Goal: Information Seeking & Learning: Find specific fact

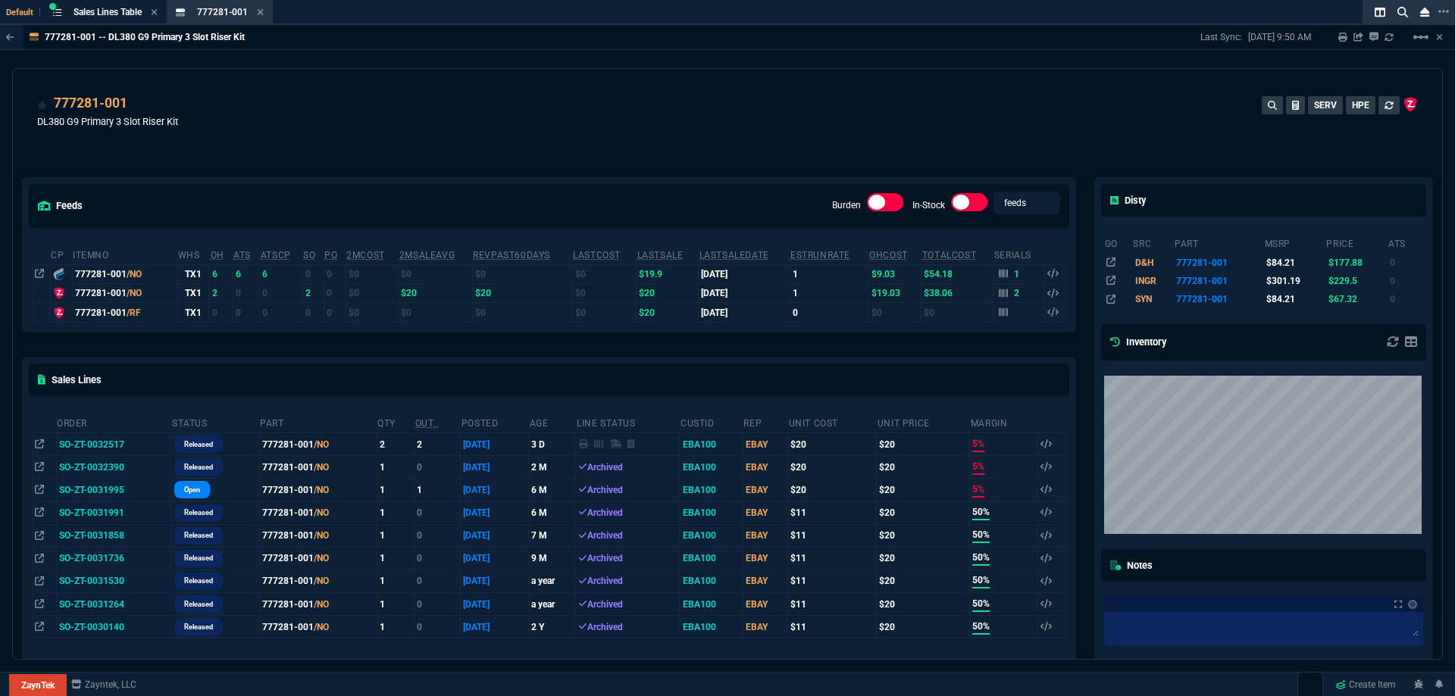
drag, startPoint x: 262, startPoint y: 15, endPoint x: 232, endPoint y: 14, distance: 30.3
click at [262, 15] on icon at bounding box center [260, 12] width 7 height 9
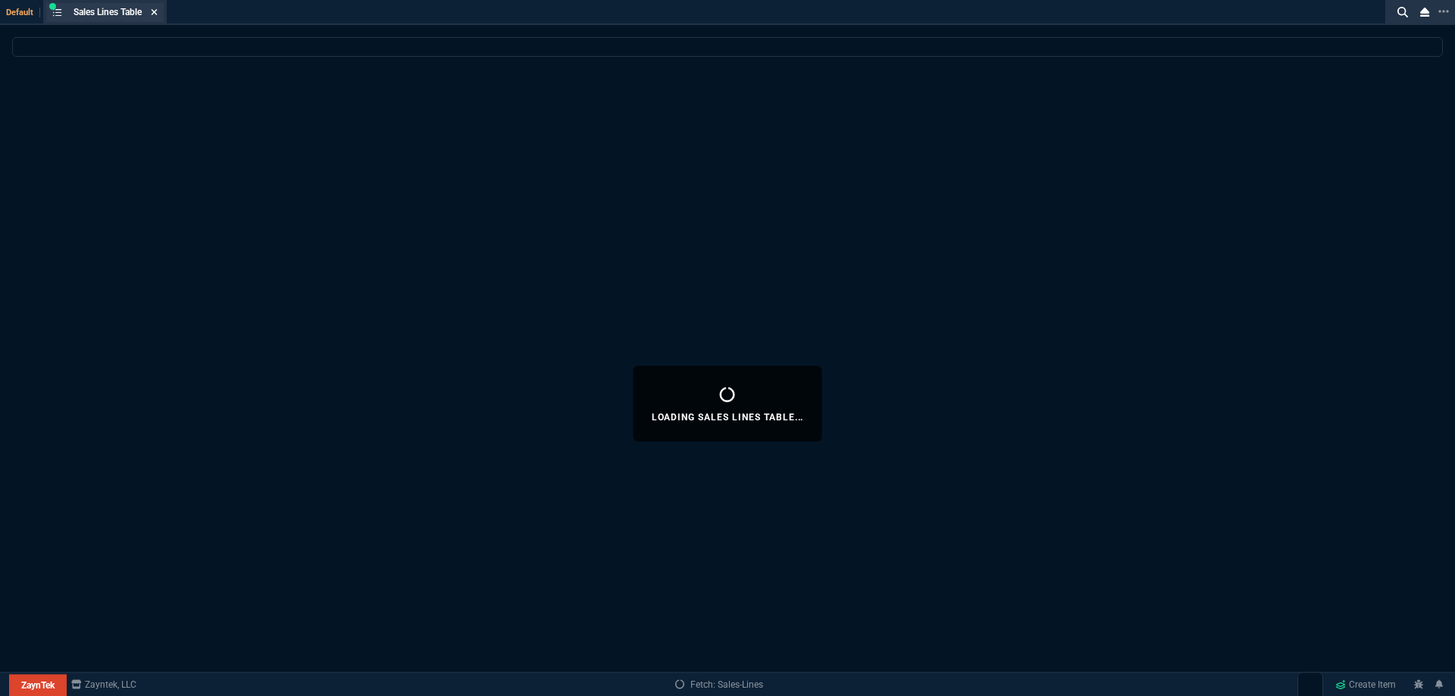
click at [155, 11] on icon at bounding box center [154, 12] width 7 height 9
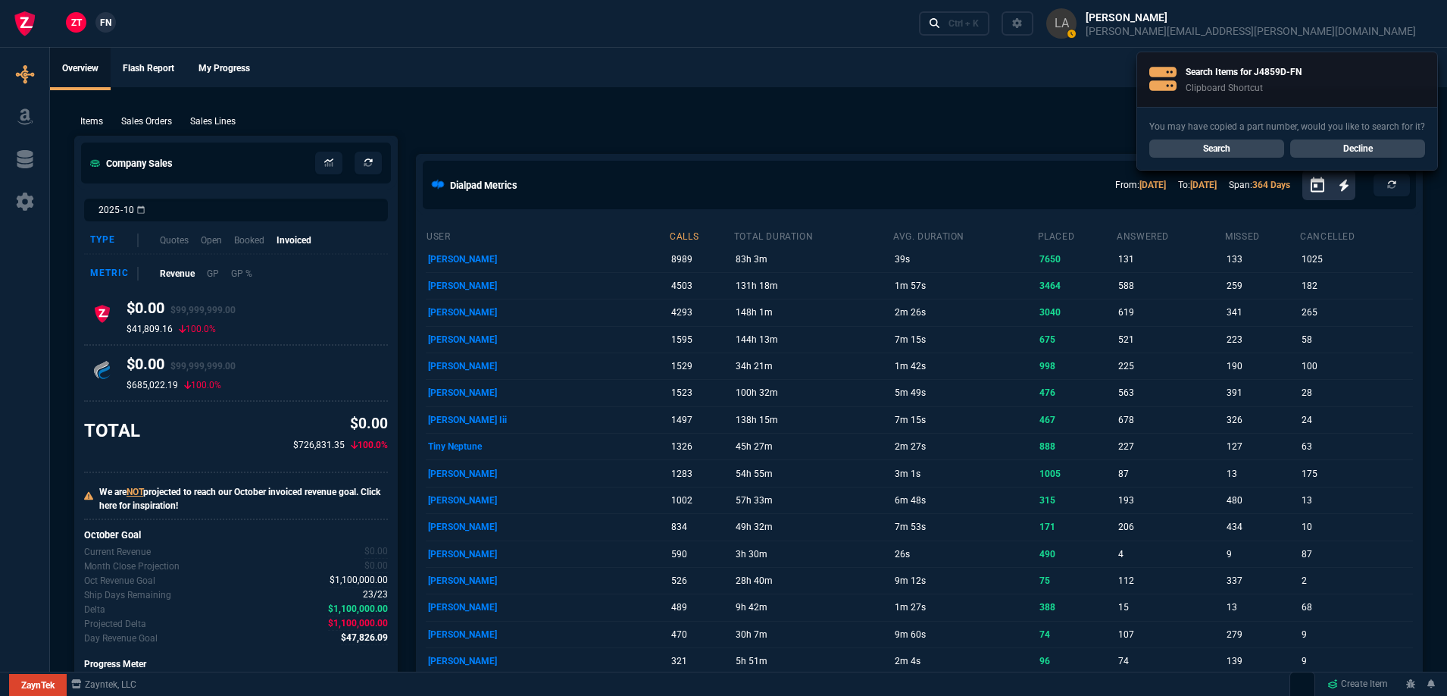
click at [1236, 145] on link "Search" at bounding box center [1216, 148] width 135 height 18
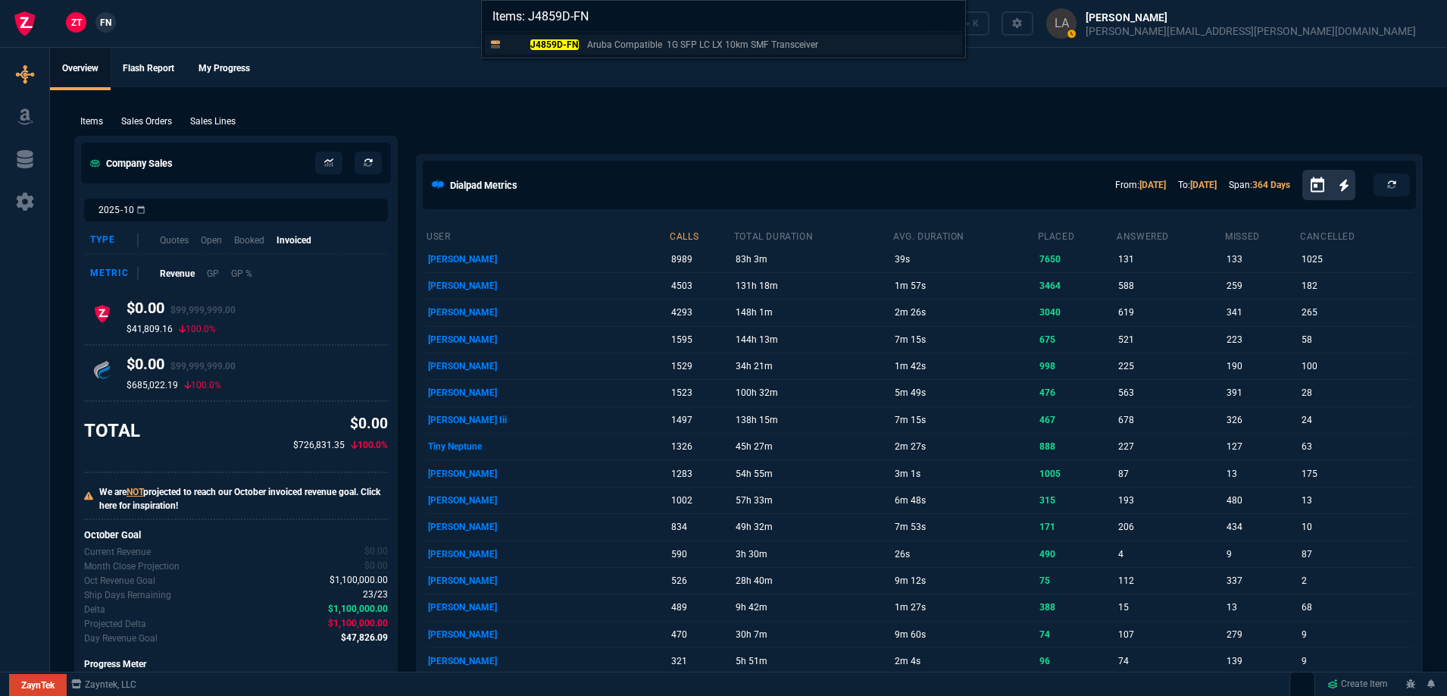
click at [556, 43] on mark "J4859D-FN" at bounding box center [554, 44] width 48 height 11
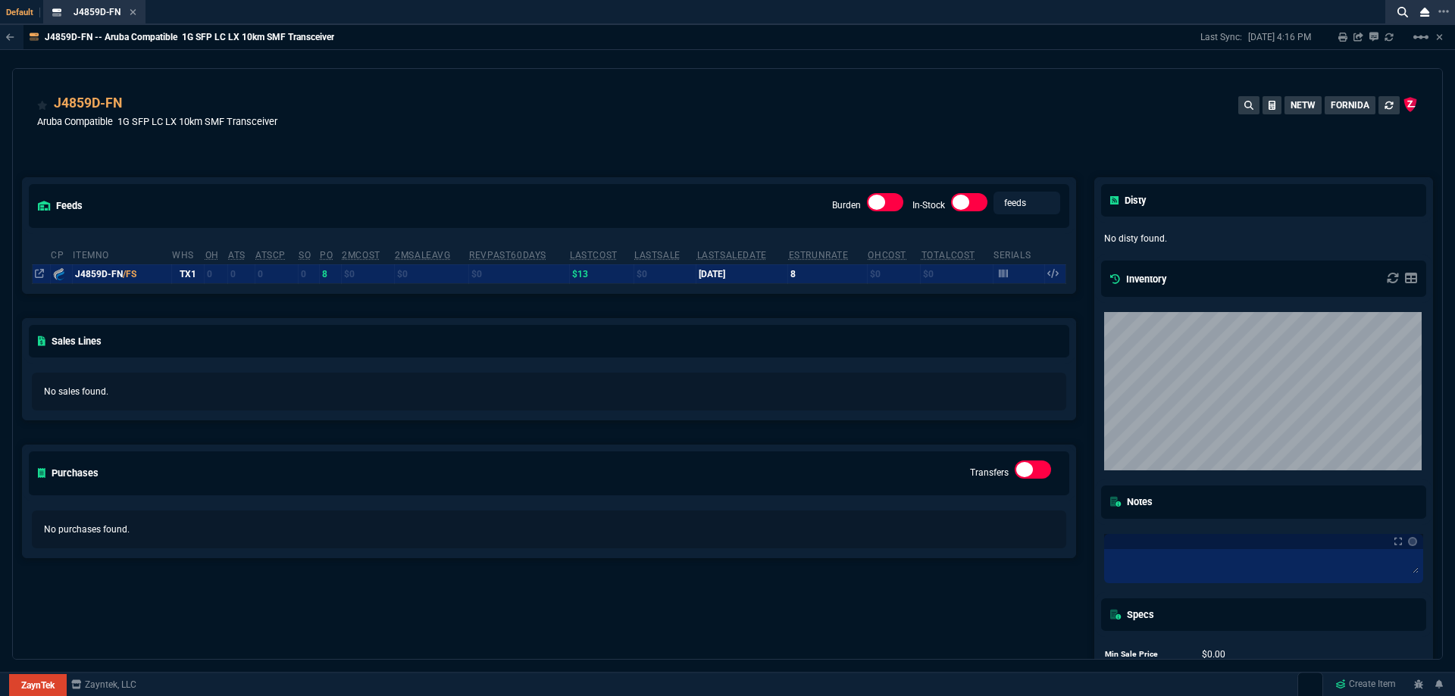
click at [38, 281] on div at bounding box center [41, 274] width 12 height 14
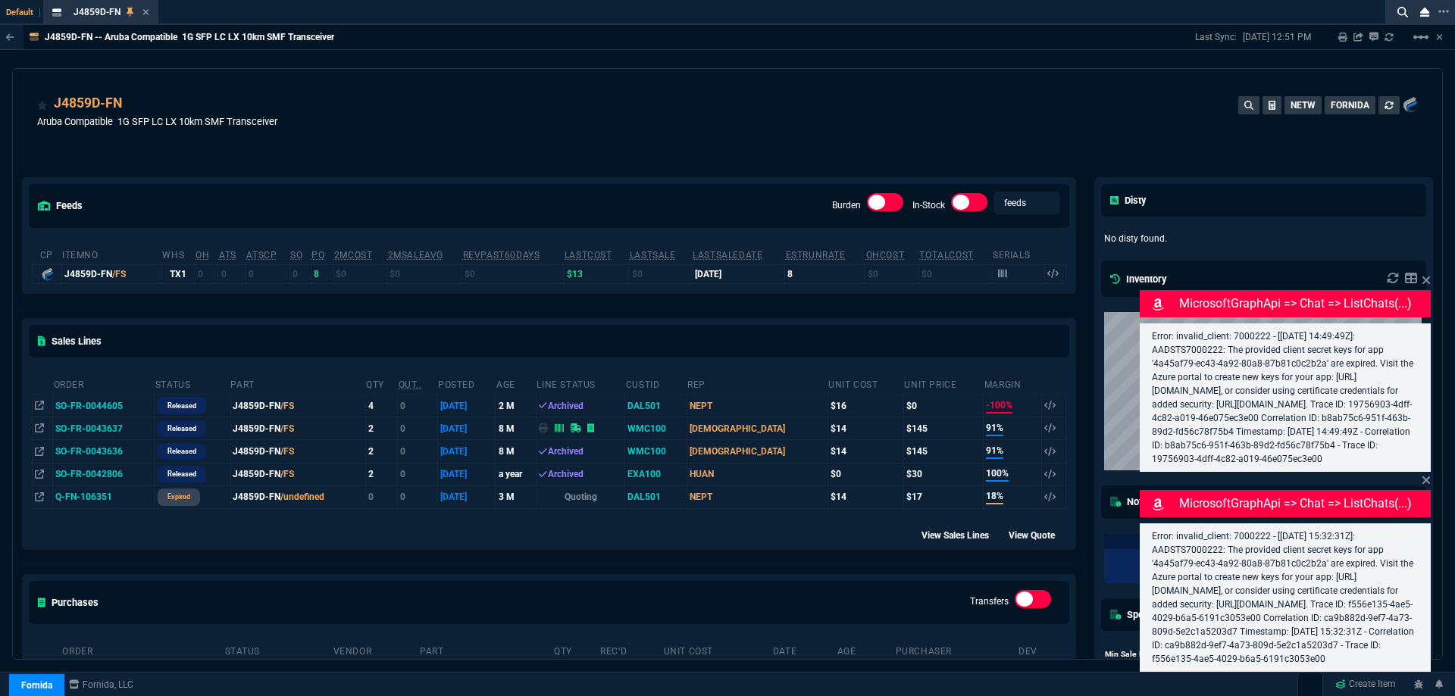
click at [383, 131] on div "J4859D-FN Aruba Compatible 1G SFP LC LX 10km SMF Transceiver NETW FORNIDA" at bounding box center [727, 120] width 1380 height 54
click at [387, 130] on div "J4859D-FN Aruba Compatible 1G SFP LC LX 10km SMF Transceiver NETW FORNIDA" at bounding box center [727, 120] width 1380 height 54
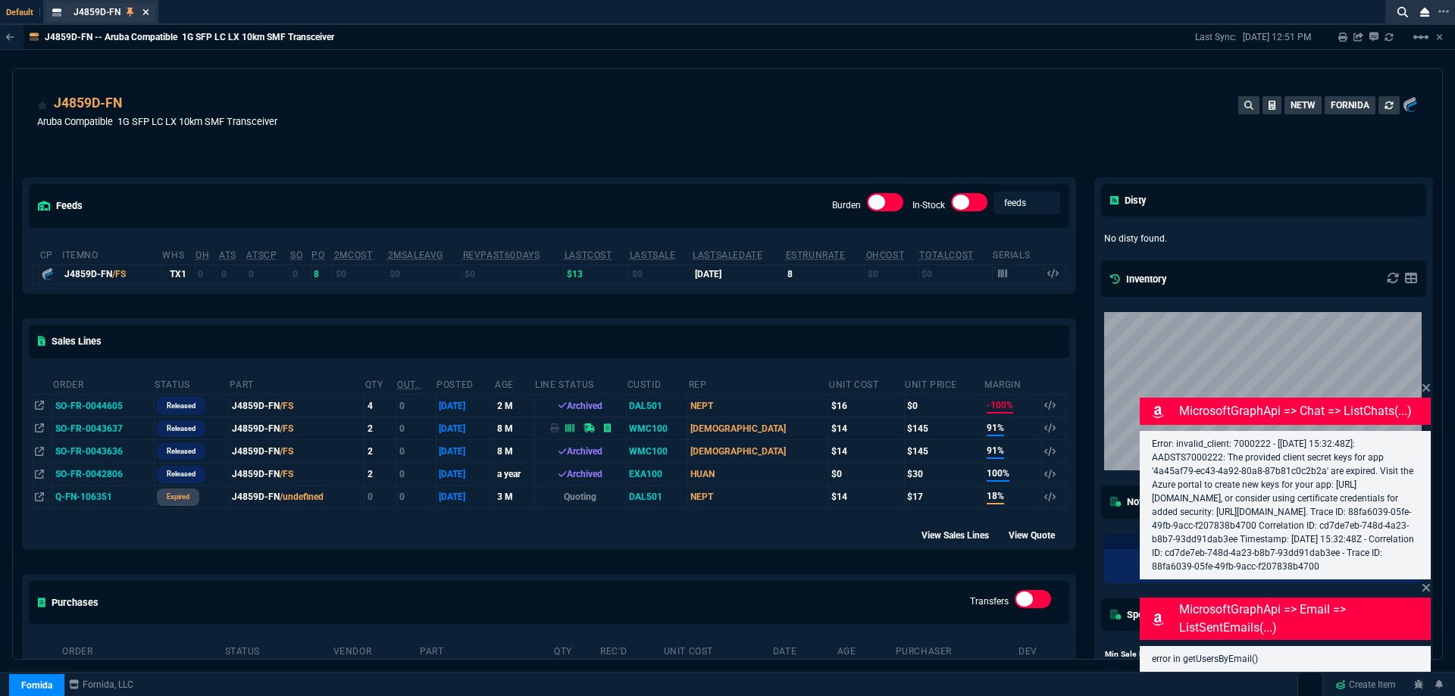
click at [145, 12] on icon at bounding box center [145, 12] width 7 height 9
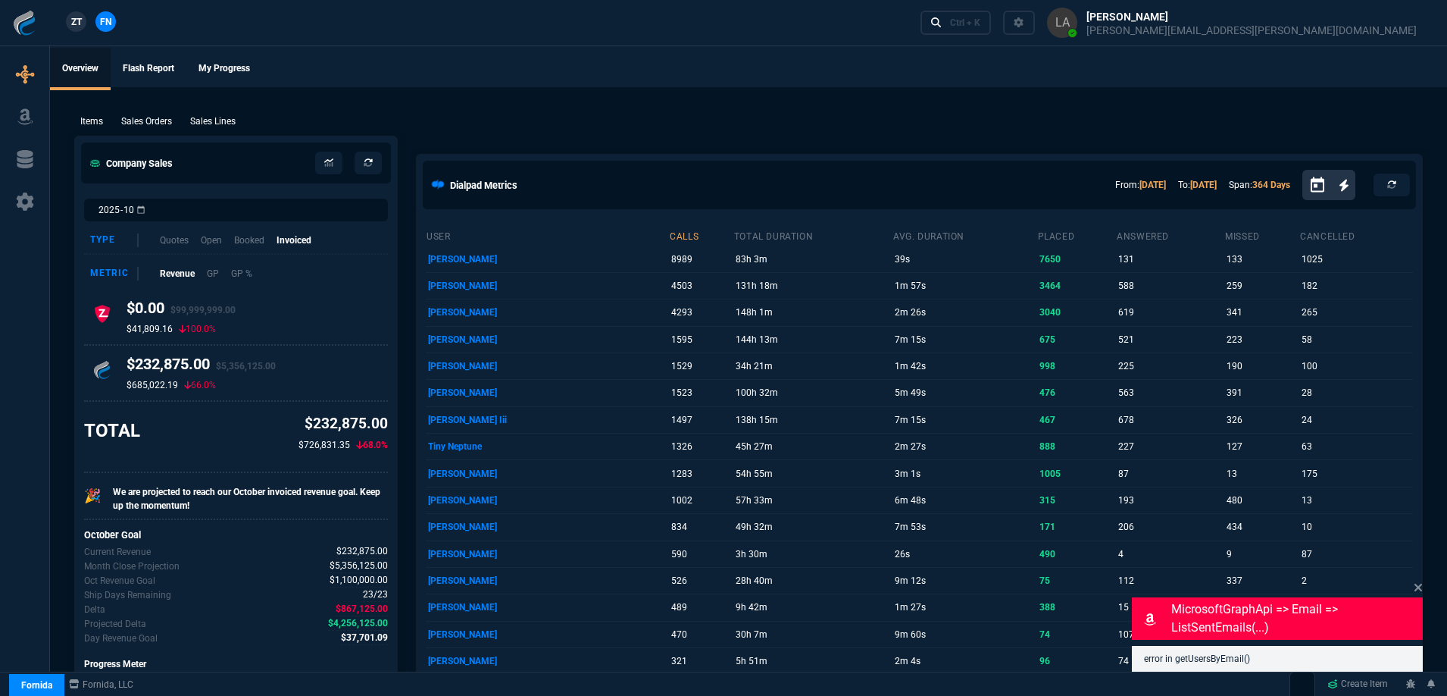
click at [67, 20] on link "ZT" at bounding box center [76, 21] width 20 height 20
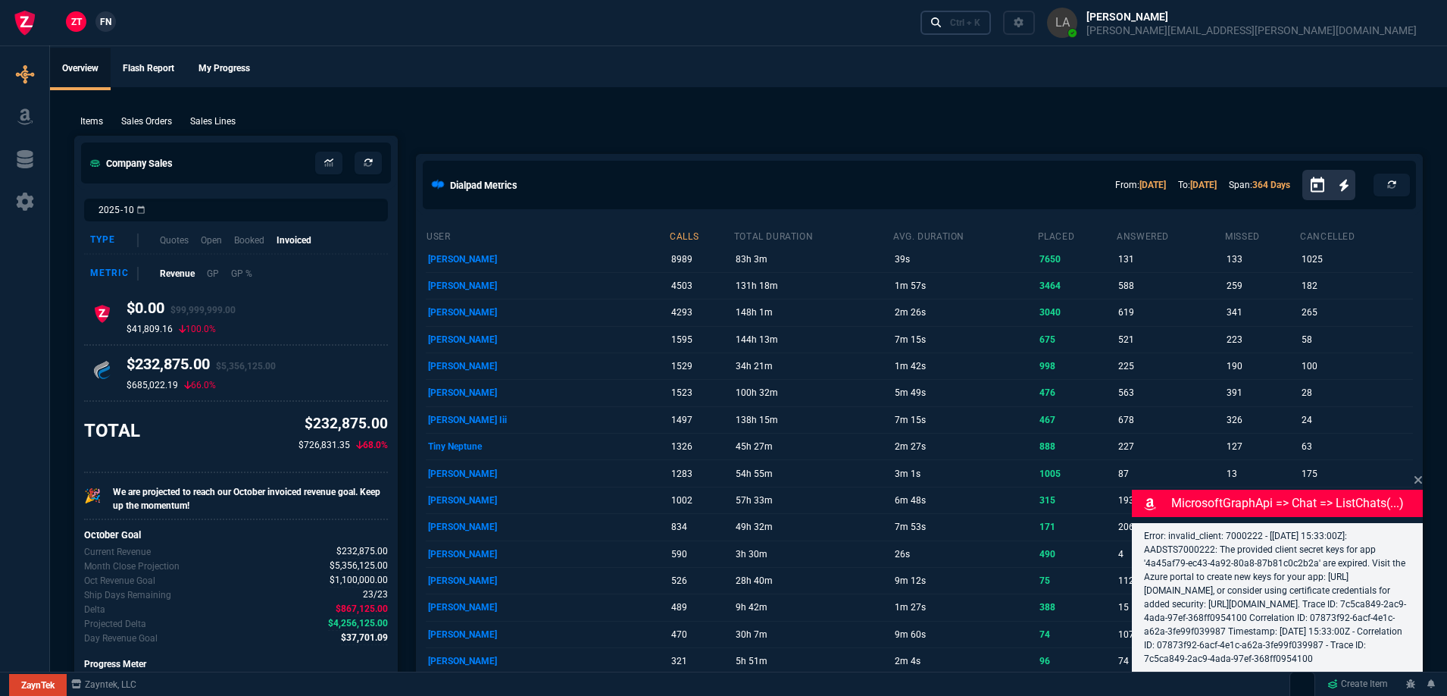
click at [980, 27] on div "Ctrl + K" at bounding box center [965, 23] width 30 height 12
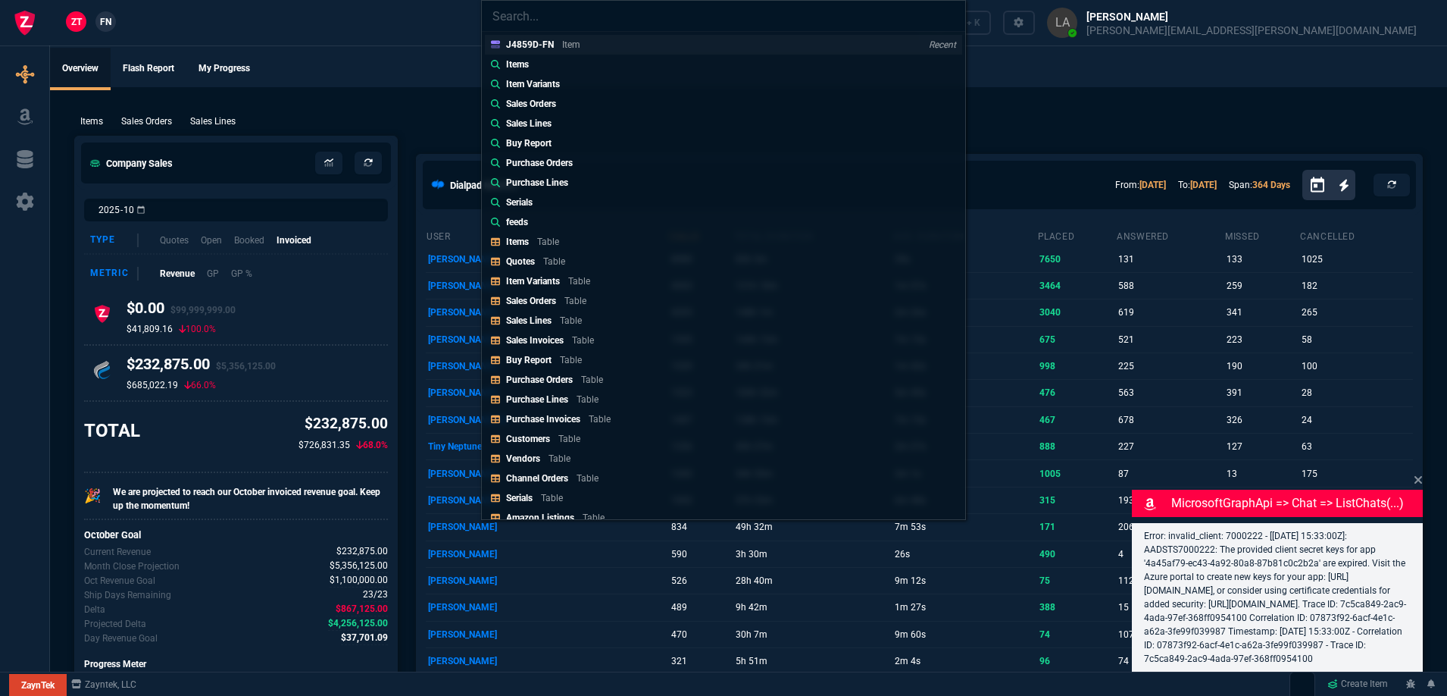
click at [539, 48] on p "J4859D-FN" at bounding box center [530, 44] width 48 height 11
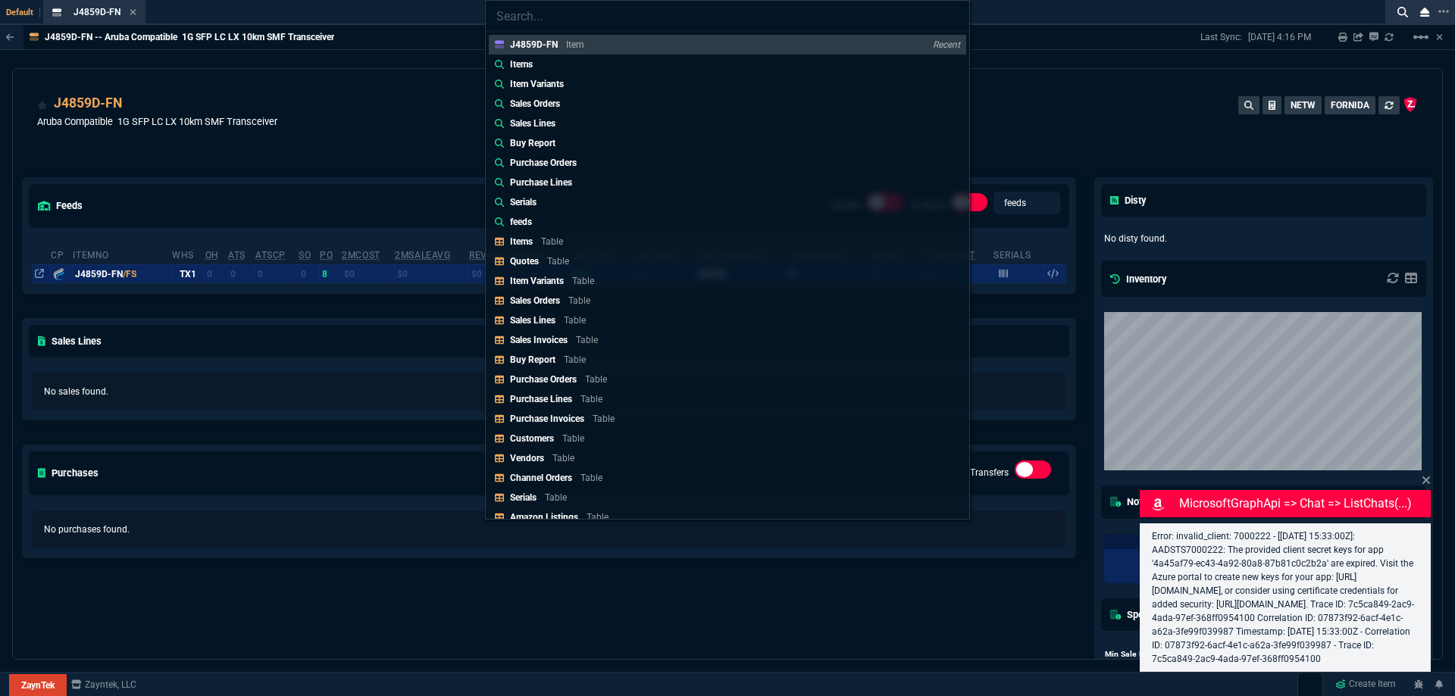
click at [377, 55] on div "J4859D-FN Item Recent Items Item Variants Sales Orders Sales Lines Buy Report P…" at bounding box center [727, 348] width 1455 height 696
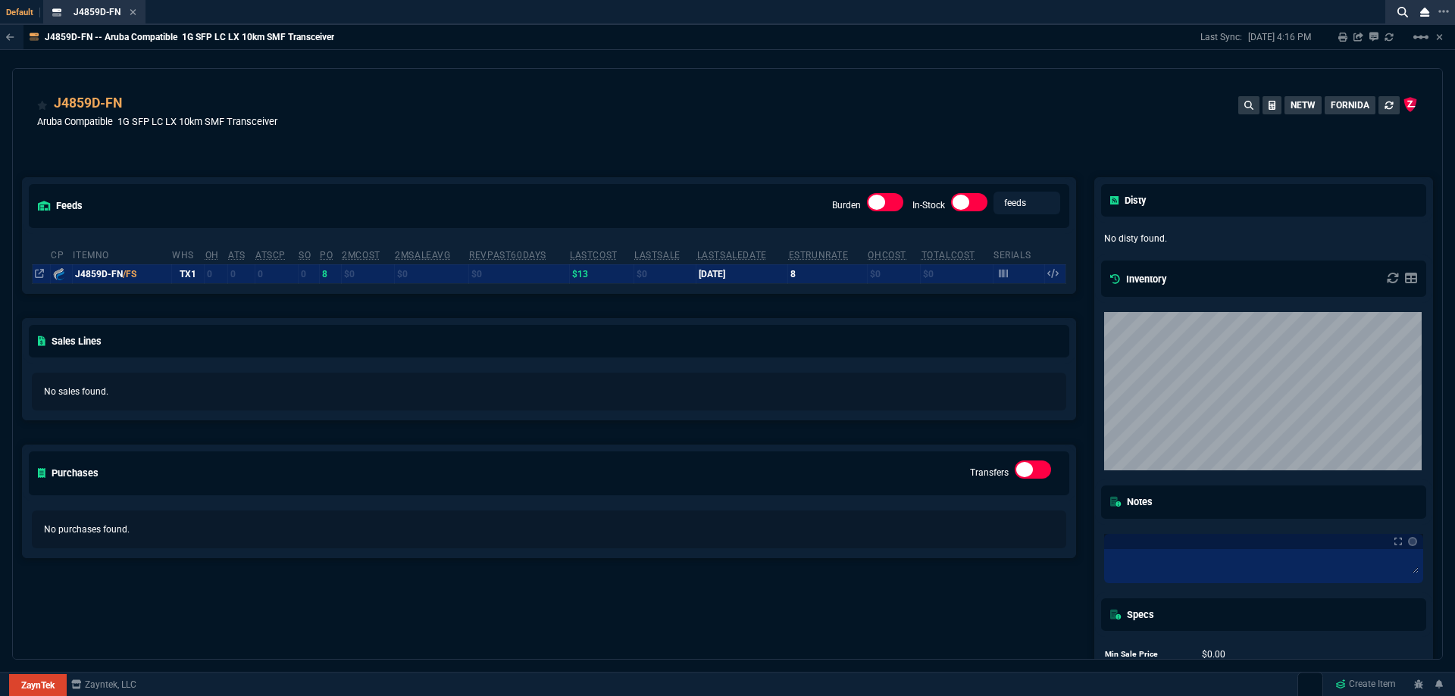
click at [690, 153] on div "feeds Burden In-Stock feeds prices cp ItemNo WHS OH ATS ATSCP SO PO 2MCost 2MSa…" at bounding box center [549, 446] width 1072 height 605
click at [690, 152] on div "feeds Burden In-Stock feeds prices cp ItemNo WHS OH ATS ATSCP SO PO 2MCost 2MSa…" at bounding box center [549, 446] width 1072 height 605
click at [824, 140] on div "J4859D-FN Aruba Compatible 1G SFP LC LX 10km SMF Transceiver NETW FORNIDA" at bounding box center [727, 120] width 1380 height 54
click at [889, 132] on div "J4859D-FN Aruba Compatible 1G SFP LC LX 10km SMF Transceiver NETW FORNIDA" at bounding box center [727, 120] width 1380 height 54
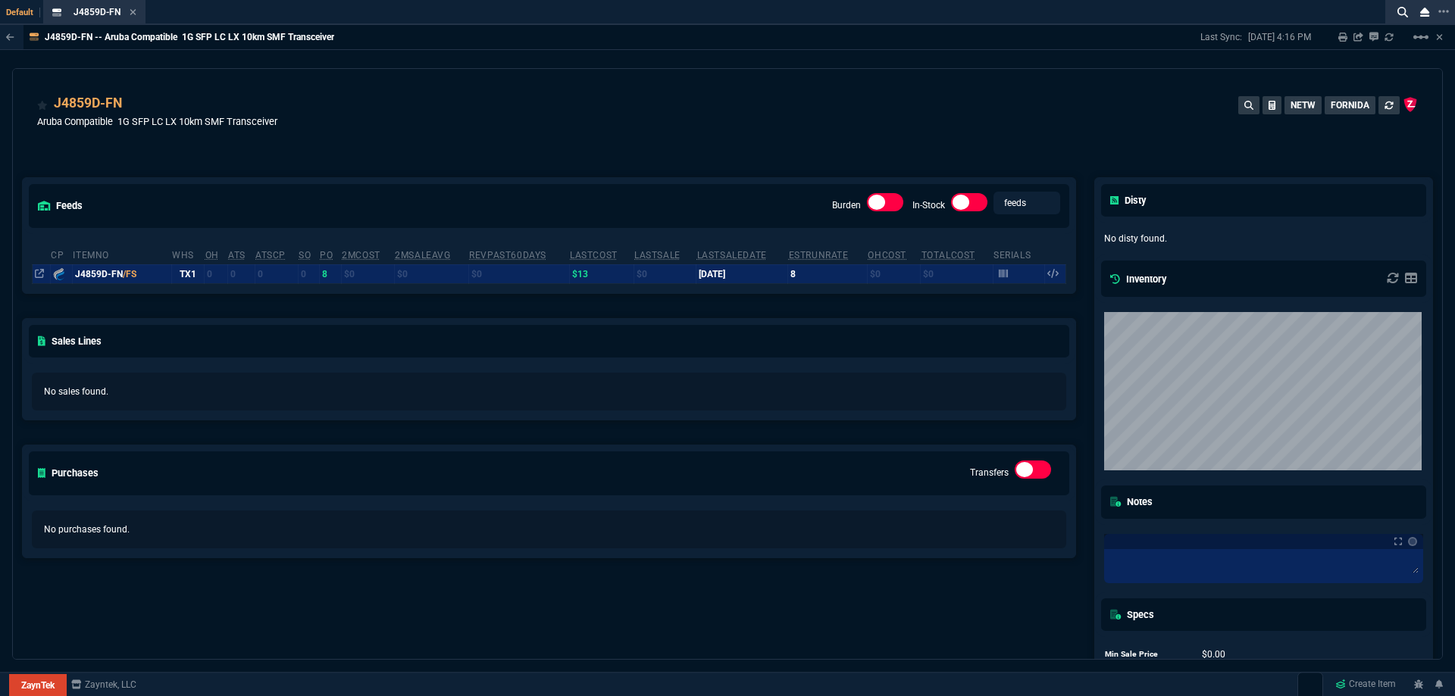
click at [921, 130] on div "J4859D-FN Aruba Compatible 1G SFP LC LX 10km SMF Transceiver NETW FORNIDA" at bounding box center [727, 120] width 1380 height 54
click at [929, 127] on div "J4859D-FN Aruba Compatible 1G SFP LC LX 10km SMF Transceiver NETW FORNIDA" at bounding box center [727, 120] width 1380 height 54
drag, startPoint x: 948, startPoint y: 123, endPoint x: 793, endPoint y: 103, distance: 156.7
click at [940, 122] on div "J4859D-FN Aruba Compatible 1G SFP LC LX 10km SMF Transceiver NETW FORNIDA" at bounding box center [727, 120] width 1380 height 54
click at [132, 9] on icon at bounding box center [133, 12] width 7 height 9
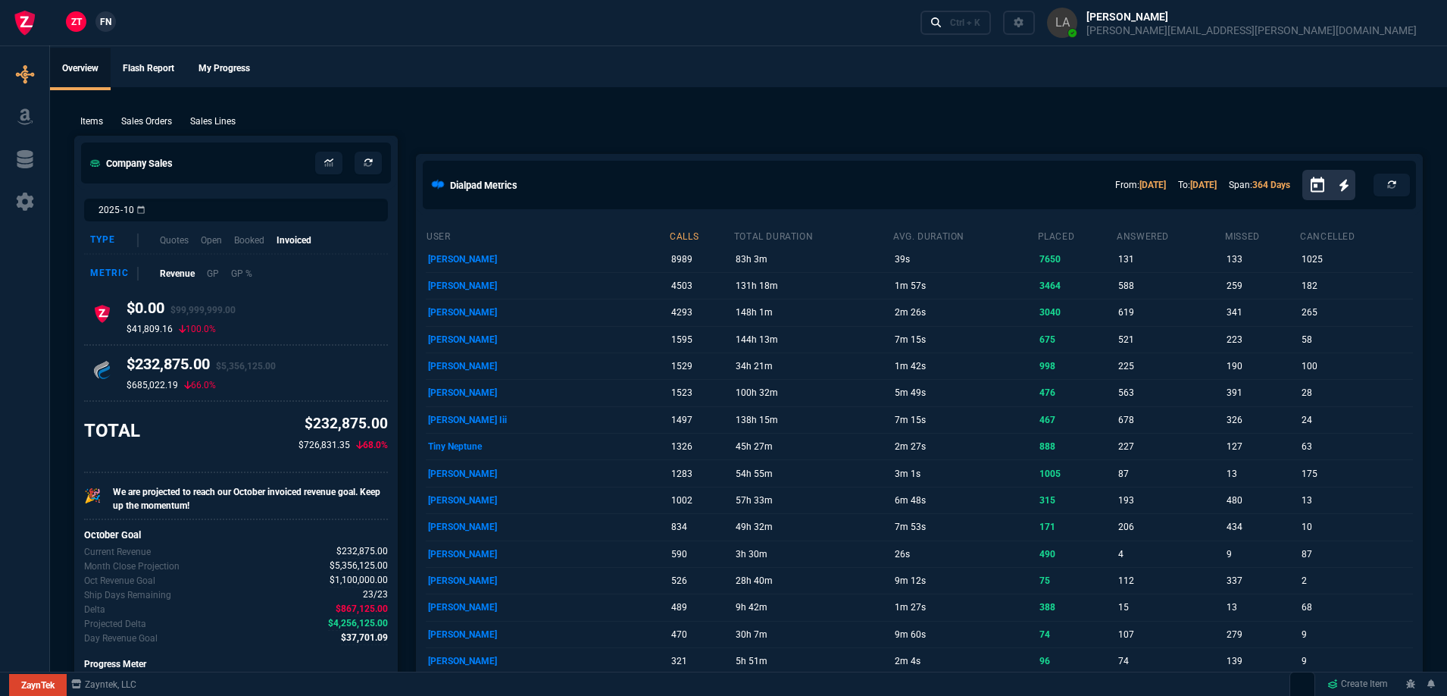
click at [101, 21] on span "FN" at bounding box center [105, 22] width 11 height 14
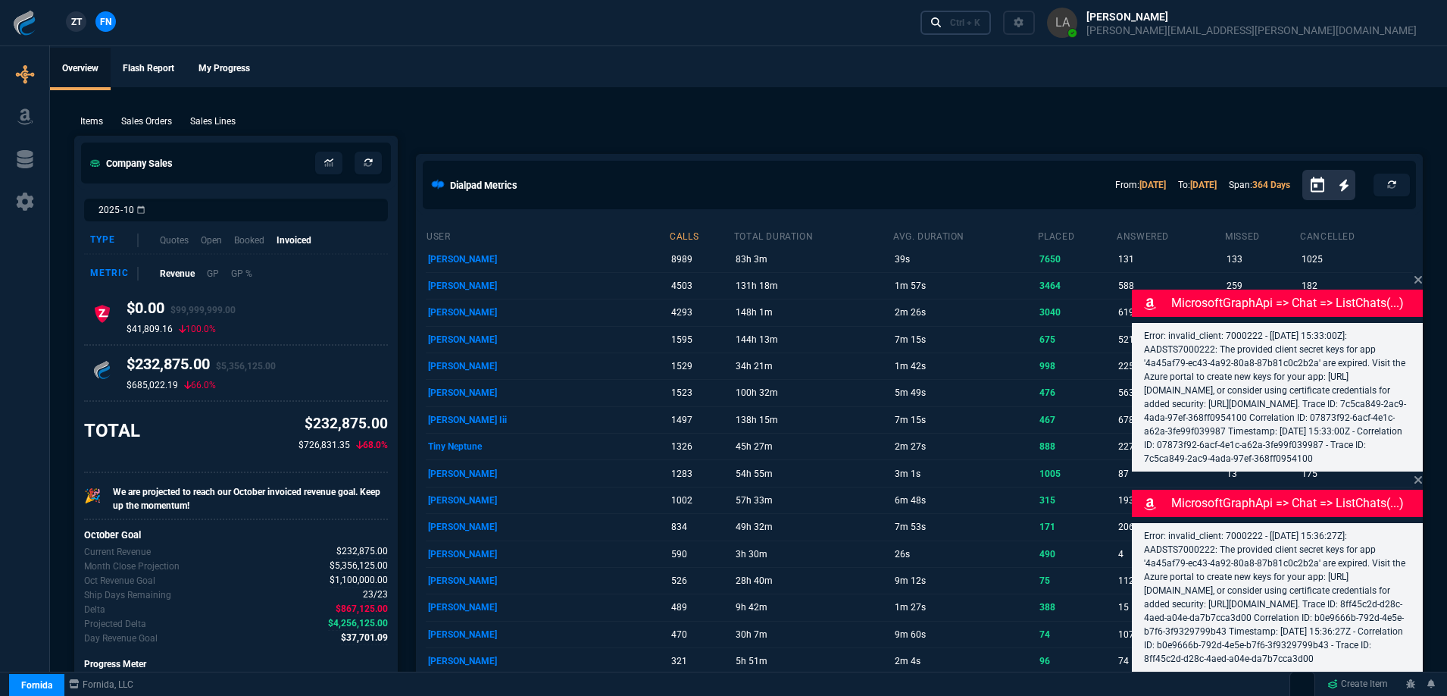
click at [980, 24] on div "Ctrl + K" at bounding box center [965, 23] width 30 height 12
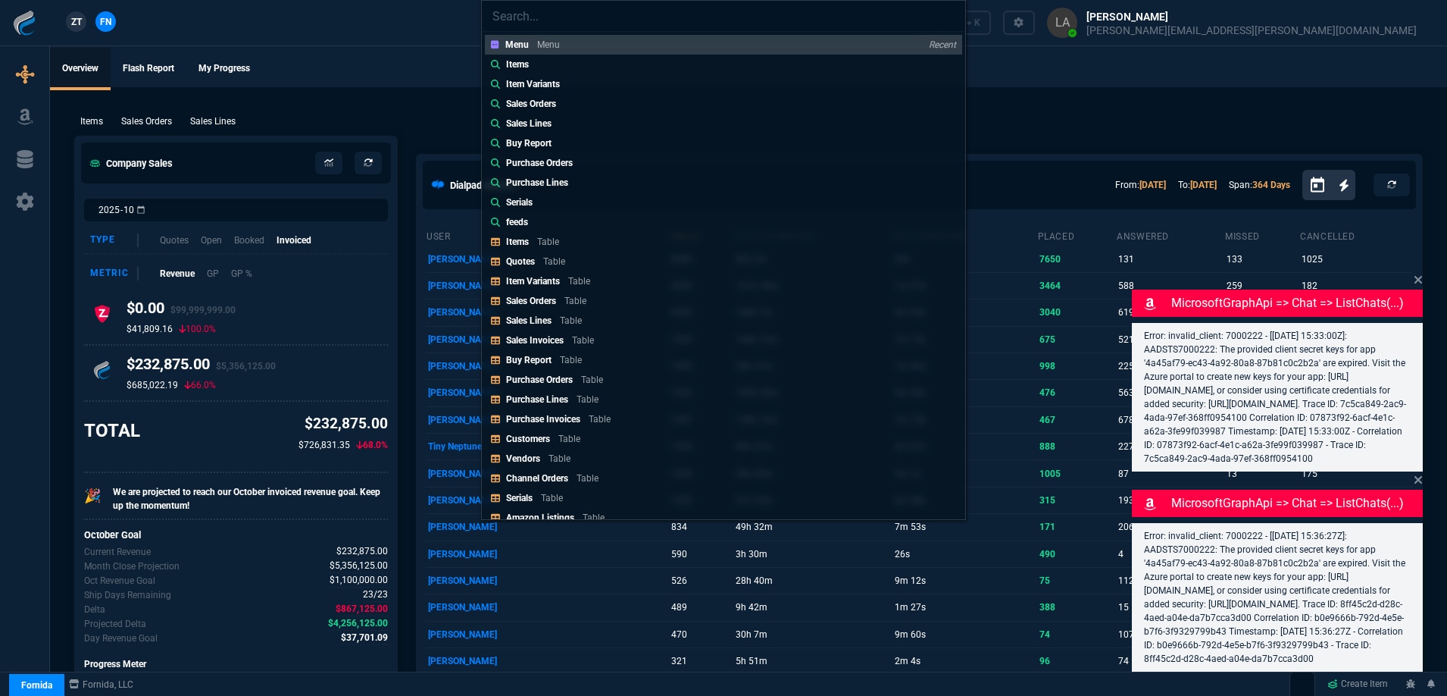
click at [516, 65] on p "Items" at bounding box center [517, 65] width 23 height 14
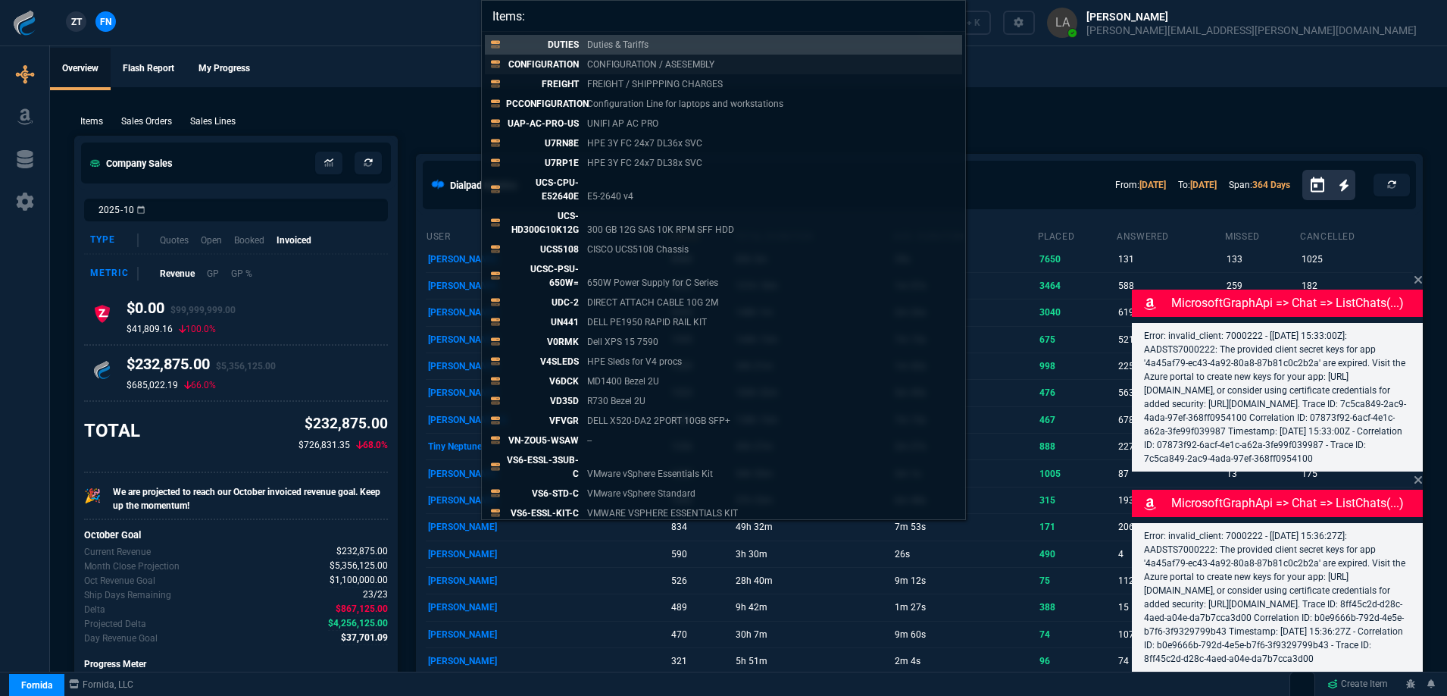
paste input "960-000971"
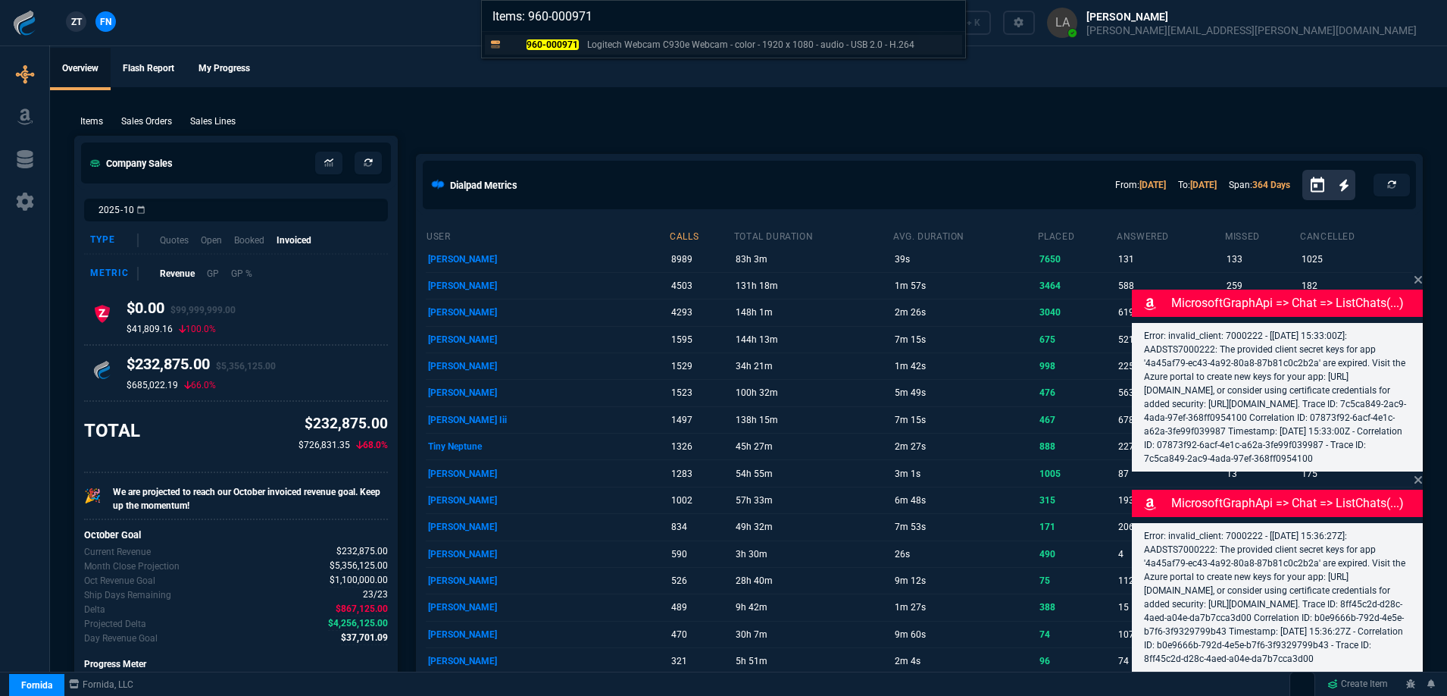
type input "Items: 960-000971"
click at [543, 50] on p "960-000971" at bounding box center [542, 45] width 73 height 14
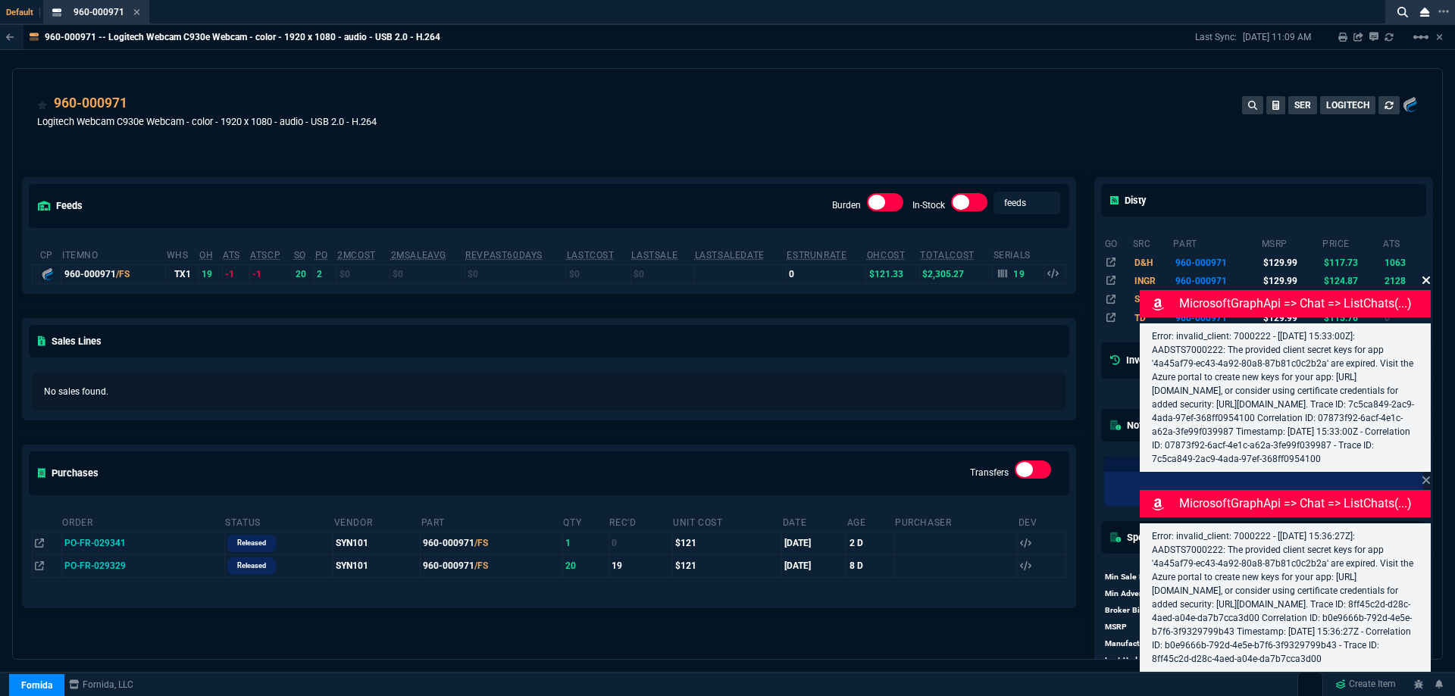
click at [1426, 277] on icon at bounding box center [1426, 281] width 8 height 8
